Goal: Find specific page/section: Find specific page/section

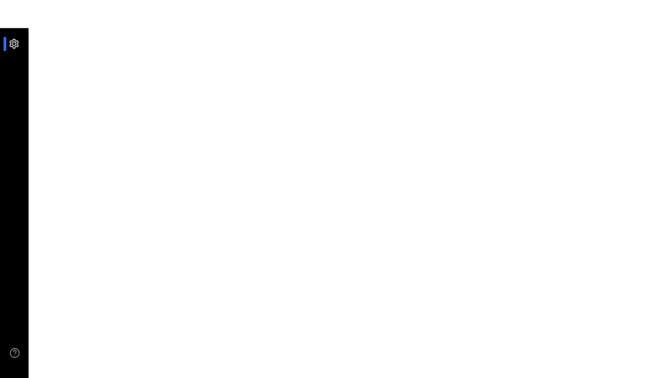
click at [13, 44] on div at bounding box center [18, 44] width 19 height 14
click at [12, 47] on div at bounding box center [18, 44] width 19 height 14
